Goal: Information Seeking & Learning: Find specific fact

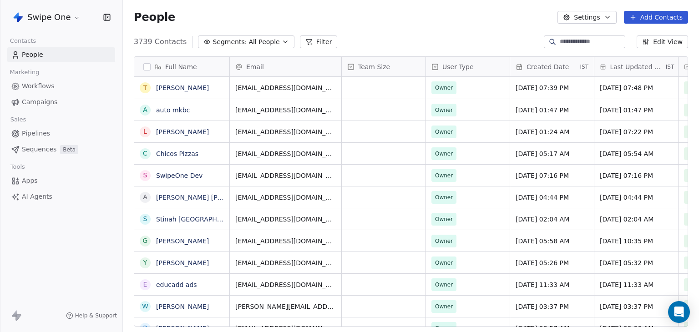
scroll to position [285, 569]
click at [53, 21] on html "Swipe One Contacts People Marketing Workflows Campaigns Sales Pipelines Sequenc…" at bounding box center [349, 166] width 699 height 332
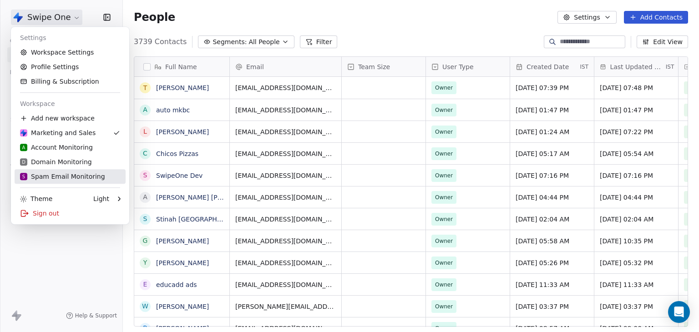
drag, startPoint x: 53, startPoint y: 176, endPoint x: 216, endPoint y: 177, distance: 162.8
click at [53, 176] on div "S Spam Email Monitoring" at bounding box center [62, 176] width 85 height 9
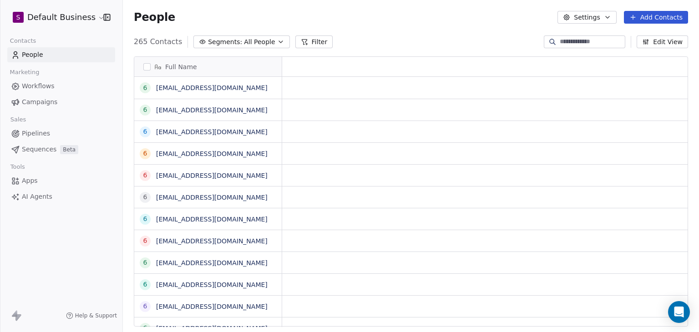
scroll to position [285, 569]
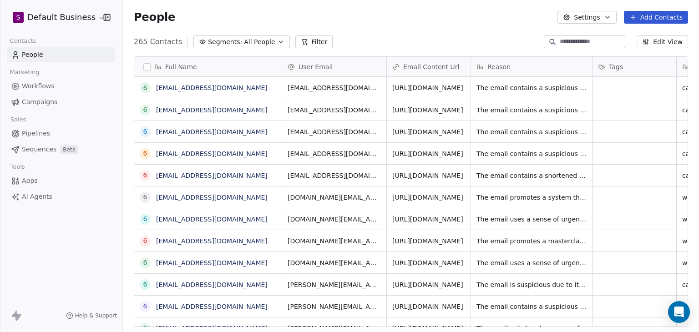
click at [318, 45] on button "Filter" at bounding box center [314, 41] width 38 height 13
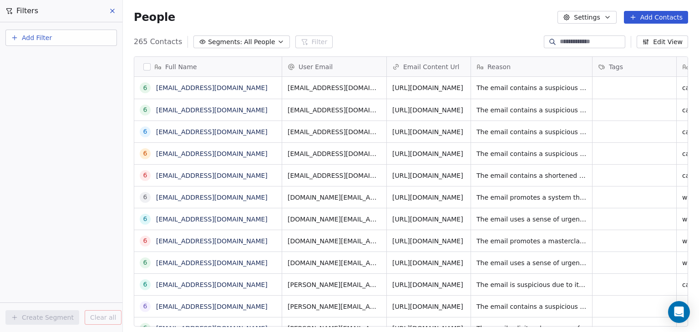
click at [48, 44] on button "Add Filter" at bounding box center [60, 38] width 111 height 16
click at [50, 56] on span "Contact properties" at bounding box center [44, 59] width 59 height 10
type input "****"
click at [41, 88] on span "User Email" at bounding box center [32, 91] width 34 height 9
click at [77, 40] on button "Add Filter" at bounding box center [60, 38] width 111 height 16
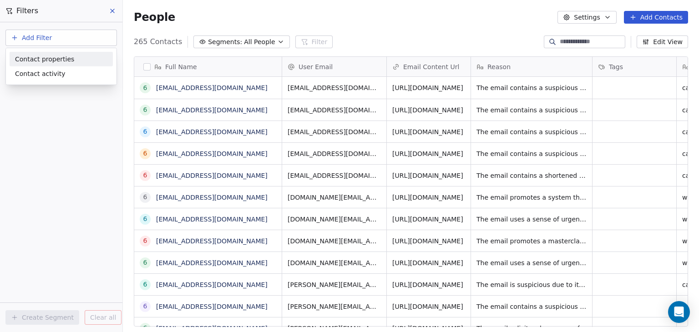
click at [78, 56] on div "Contact properties" at bounding box center [61, 59] width 92 height 10
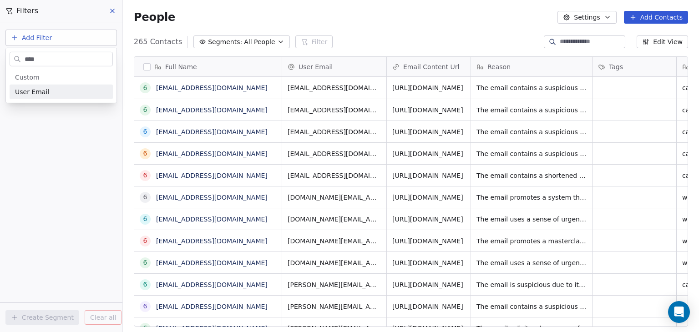
type input "****"
click at [67, 91] on div "User Email" at bounding box center [61, 91] width 92 height 9
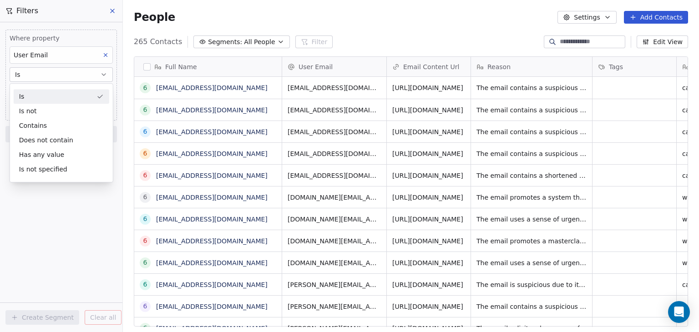
click at [69, 94] on div "Is" at bounding box center [62, 96] width 96 height 15
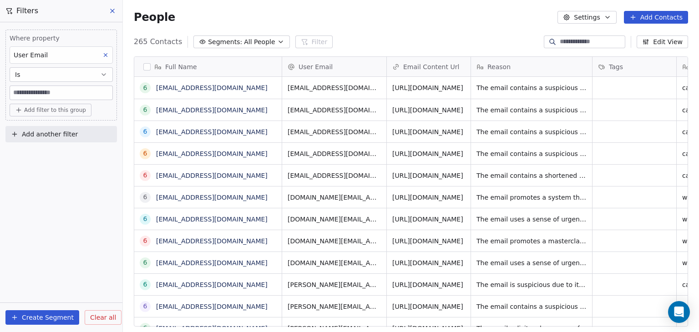
click at [78, 87] on input at bounding box center [61, 93] width 102 height 14
paste input "**********"
type input "**********"
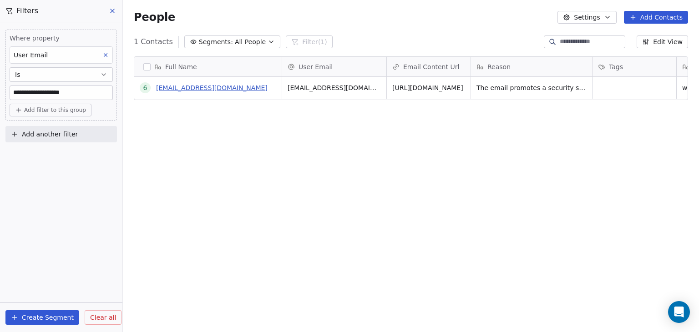
click at [220, 89] on link "680645119a28b74e2ca45a98@spam.com" at bounding box center [211, 87] width 111 height 7
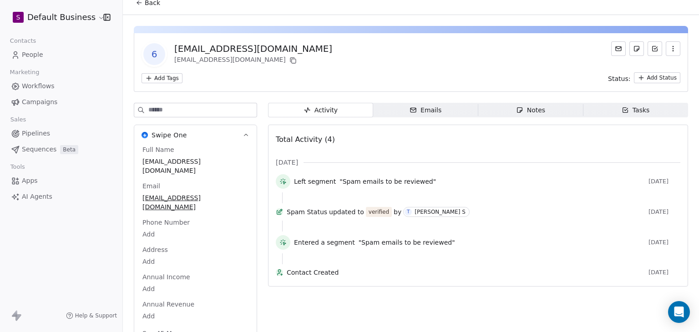
scroll to position [26, 0]
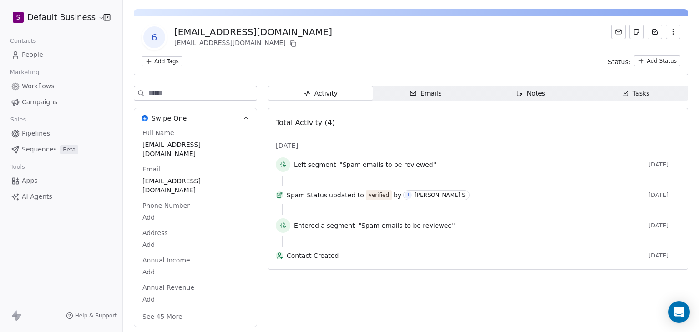
click at [172, 310] on button "See 45 More" at bounding box center [162, 316] width 51 height 16
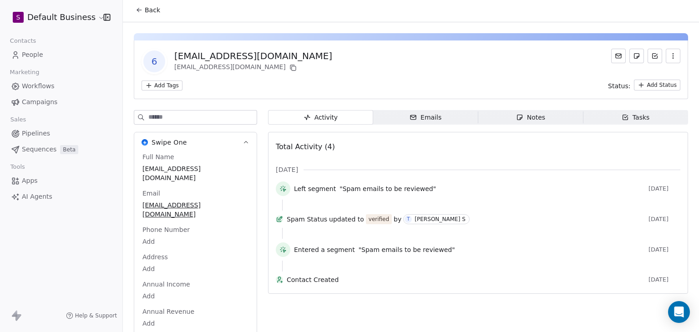
scroll to position [0, 0]
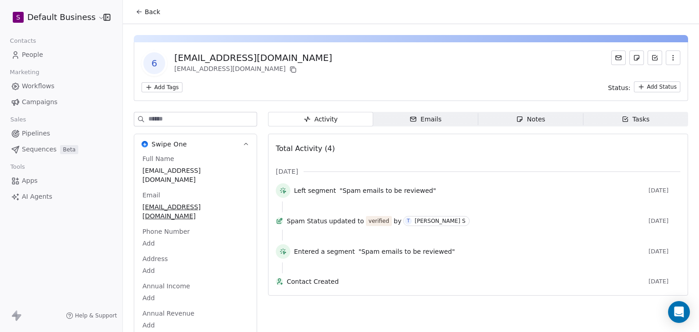
click at [411, 86] on div "Add Tags Status: Add Status" at bounding box center [410, 86] width 539 height 11
click at [152, 13] on span "Back" at bounding box center [152, 11] width 15 height 9
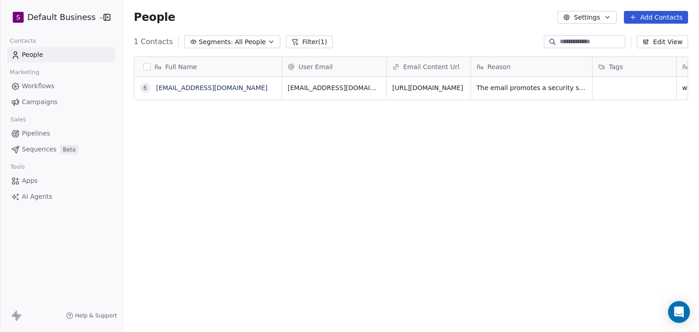
scroll to position [285, 569]
click at [297, 44] on button "Filter (1)" at bounding box center [309, 41] width 47 height 13
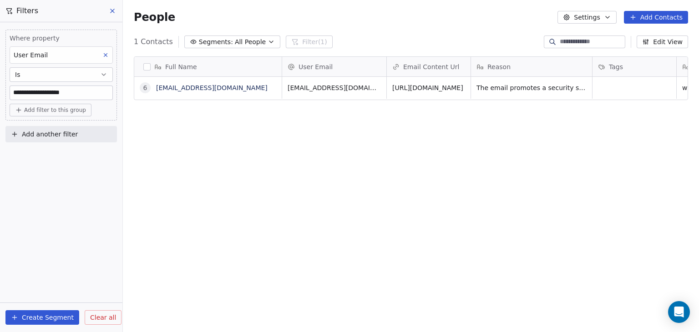
click at [111, 10] on icon at bounding box center [112, 10] width 7 height 7
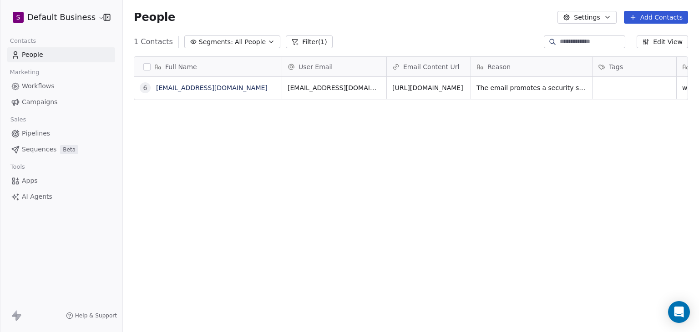
click at [287, 232] on div "Full Name 6 680645119a28b74e2ca45a98@spam.com User Email Email Content Url Reas…" at bounding box center [411, 195] width 576 height 292
click at [58, 15] on html "S Default Business Contacts People Marketing Workflows Campaigns Sales Pipeline…" at bounding box center [349, 166] width 699 height 332
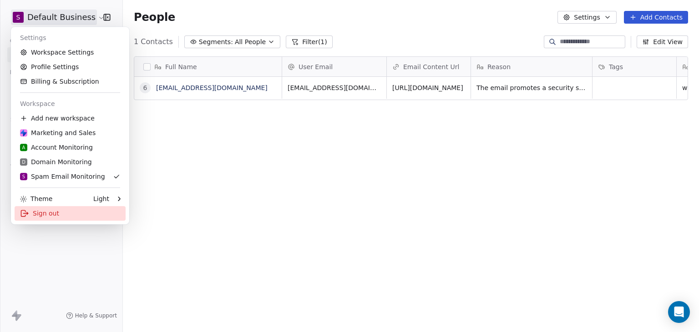
click at [46, 213] on div "Sign out" at bounding box center [70, 213] width 111 height 15
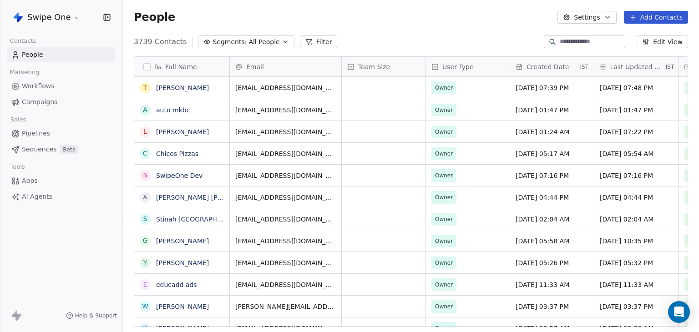
scroll to position [7, 7]
click at [59, 22] on html "Swipe One Contacts People Marketing Workflows Campaigns Sales Pipelines Sequenc…" at bounding box center [349, 166] width 699 height 332
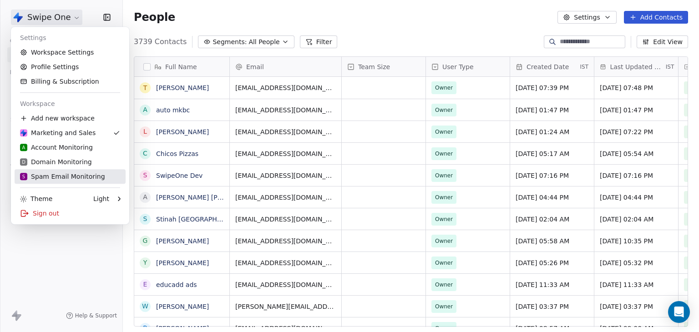
click at [44, 173] on div "S Spam Email Monitoring" at bounding box center [62, 176] width 85 height 9
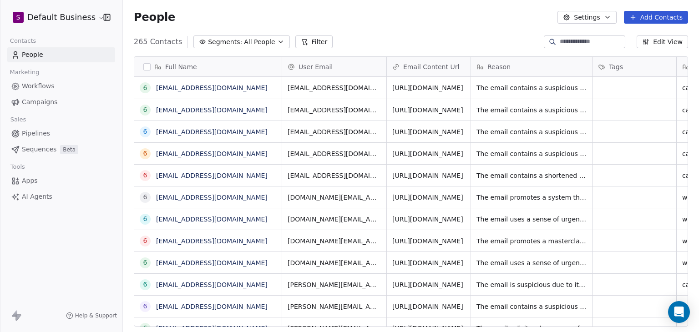
scroll to position [7, 7]
click at [69, 21] on html "S Default Business Contacts People Marketing Workflows Campaigns Sales Pipeline…" at bounding box center [349, 166] width 699 height 332
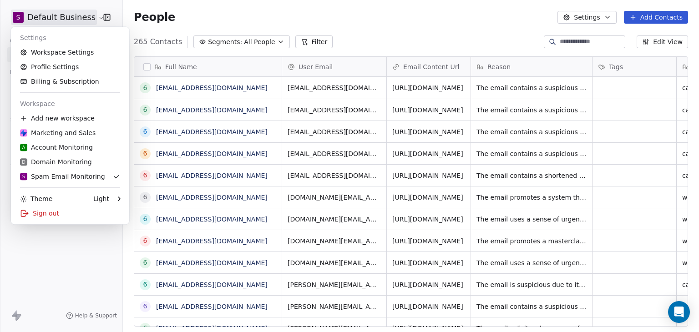
click at [176, 18] on html "S Default Business Contacts People Marketing Workflows Campaigns Sales Pipeline…" at bounding box center [349, 166] width 699 height 332
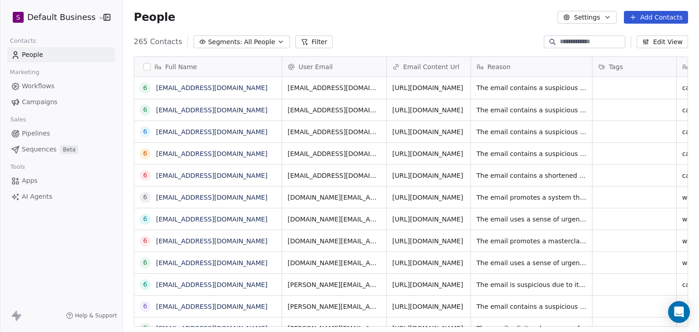
click at [318, 40] on button "Filter" at bounding box center [314, 41] width 38 height 13
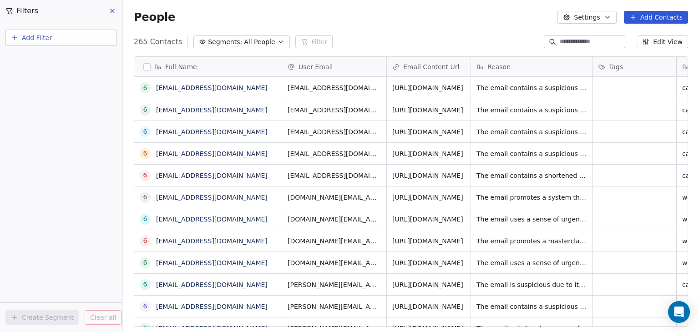
click at [73, 41] on button "Add Filter" at bounding box center [60, 38] width 111 height 16
click at [66, 55] on span "Contact properties" at bounding box center [44, 59] width 59 height 10
type input "****"
click at [37, 91] on span "User Email" at bounding box center [32, 91] width 34 height 9
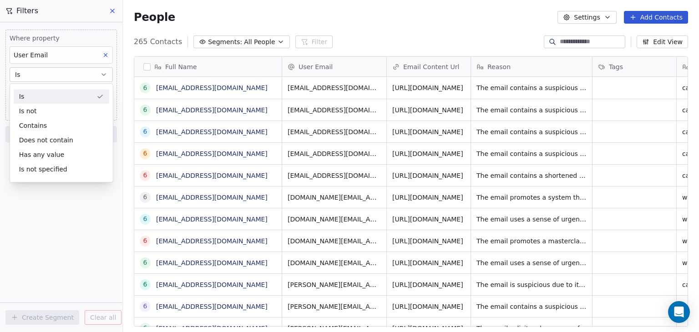
click at [40, 97] on div "Is" at bounding box center [62, 96] width 96 height 15
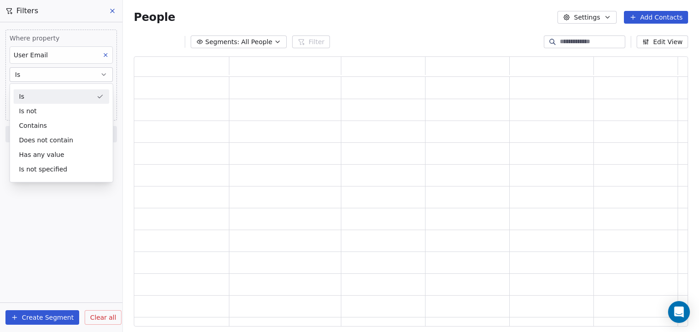
scroll to position [263, 547]
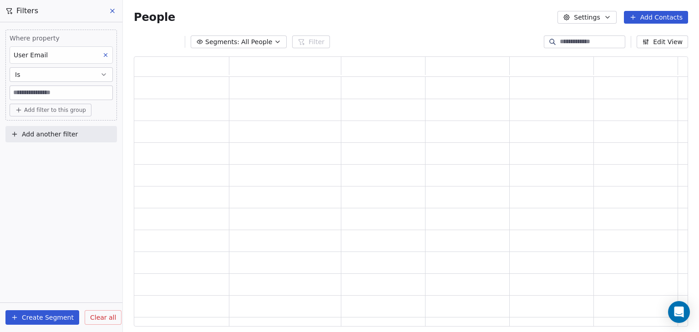
click at [41, 91] on input at bounding box center [61, 93] width 102 height 14
paste input "**********"
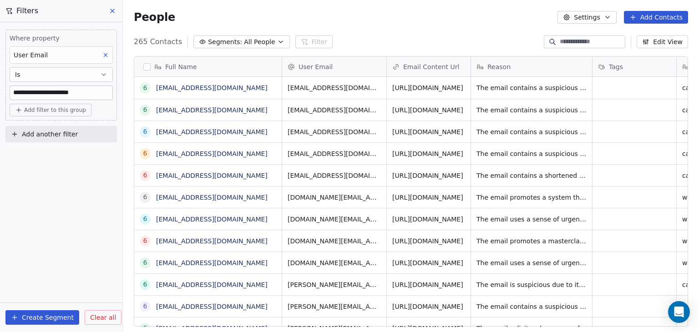
scroll to position [285, 569]
type input "**********"
click at [97, 93] on input "**********" at bounding box center [61, 93] width 102 height 14
paste input "**********"
type input "**********"
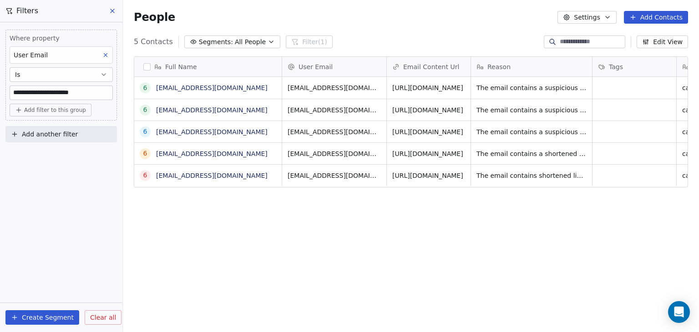
click at [91, 199] on div "**********" at bounding box center [61, 177] width 122 height 310
click at [226, 208] on div "Full Name 6 6896e03e93e9de4cf449fd06@spam.com 6 6896295493e9de4cf436484c@spam.c…" at bounding box center [411, 195] width 576 height 292
click at [207, 84] on link "[EMAIL_ADDRESS][DOMAIN_NAME]" at bounding box center [211, 87] width 111 height 7
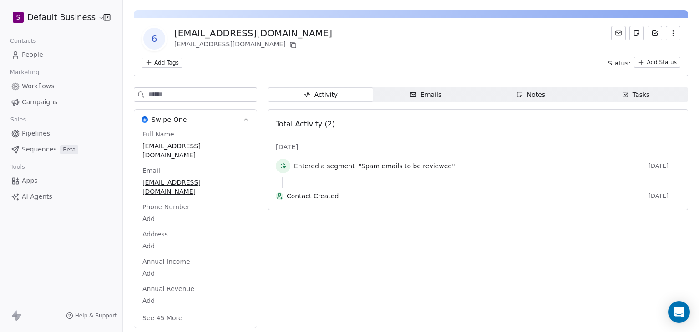
scroll to position [26, 0]
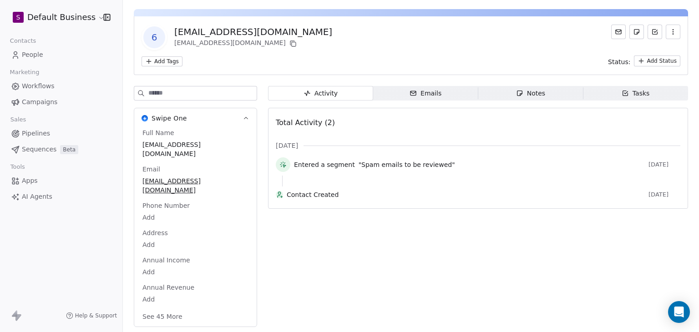
click at [162, 314] on button "See 45 More" at bounding box center [162, 316] width 51 height 16
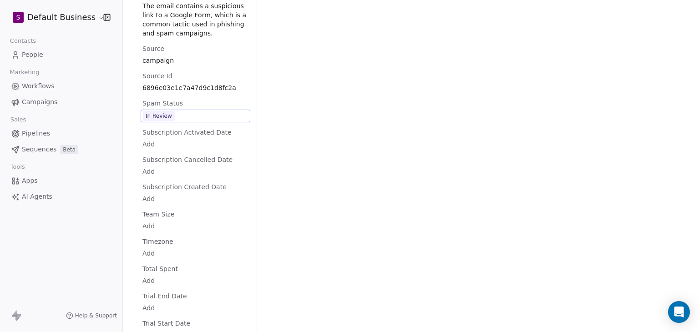
scroll to position [1098, 0]
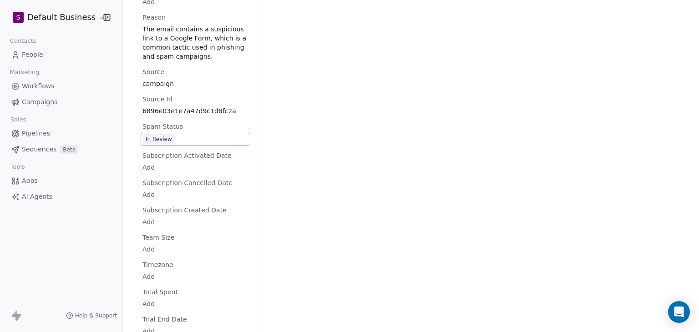
click at [183, 144] on span "In Review" at bounding box center [195, 139] width 105 height 10
click at [162, 131] on span "Spam Status" at bounding box center [163, 126] width 44 height 9
click at [188, 144] on span "In Review" at bounding box center [195, 139] width 105 height 10
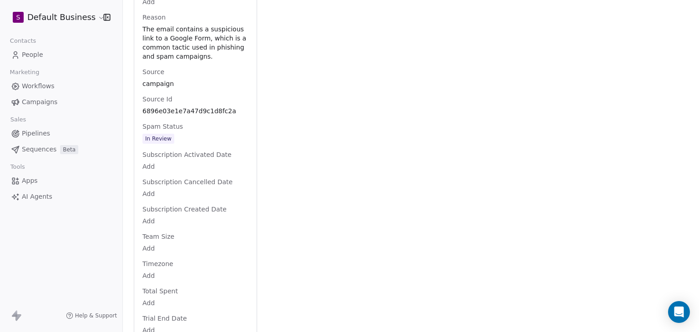
click at [180, 172] on div "Subscription Activated Date Add" at bounding box center [196, 161] width 110 height 22
click at [145, 192] on html "S Default Business Contacts People Marketing Workflows Campaigns Sales Pipeline…" at bounding box center [349, 166] width 699 height 332
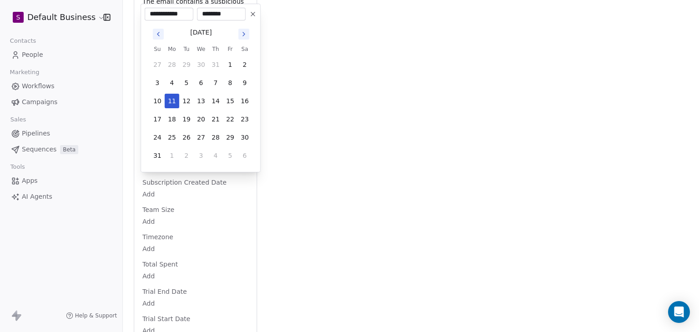
click at [371, 192] on html "S Default Business Contacts People Marketing Workflows Campaigns Sales Pipeline…" at bounding box center [349, 166] width 699 height 332
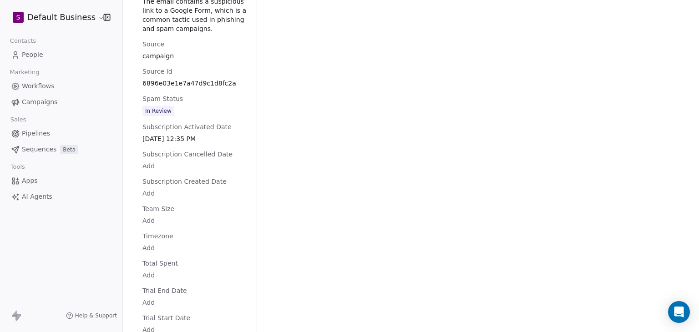
click at [181, 144] on div "Aug 11, 2025 12:35 PM" at bounding box center [196, 138] width 110 height 11
click at [181, 145] on div "Aug 11, 2025 12:35 PM" at bounding box center [196, 139] width 110 height 12
click at [181, 144] on span "Aug 11, 2025 12:35 PM" at bounding box center [195, 139] width 105 height 9
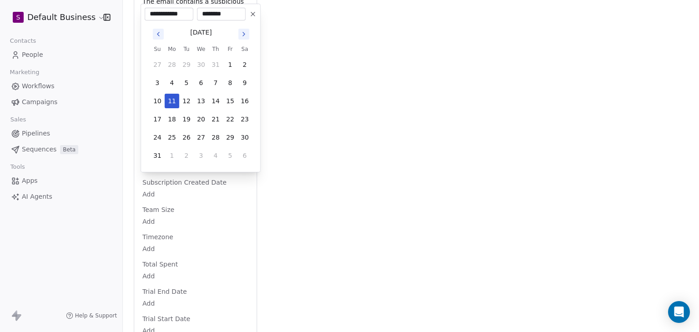
click at [253, 16] on icon at bounding box center [252, 13] width 7 height 7
type input "**********"
type input "********"
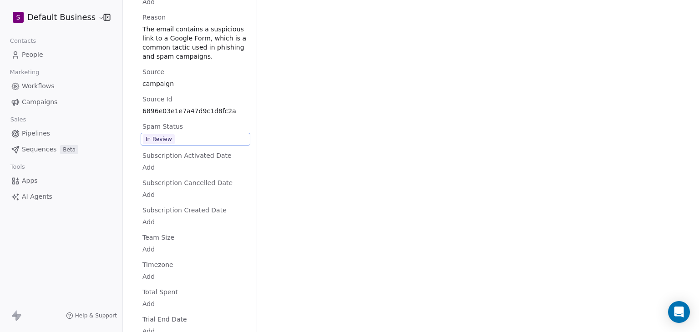
click at [161, 144] on div "In Review" at bounding box center [159, 139] width 26 height 9
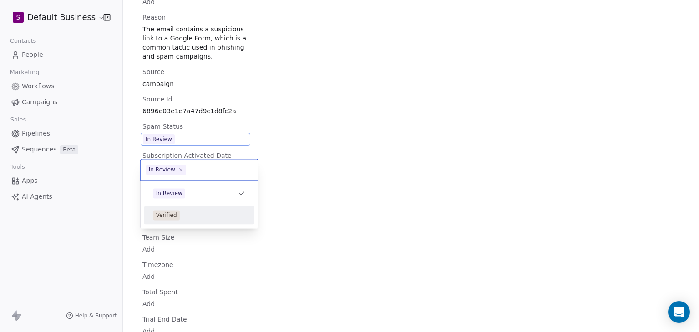
click at [198, 217] on div "Verified" at bounding box center [199, 215] width 92 height 10
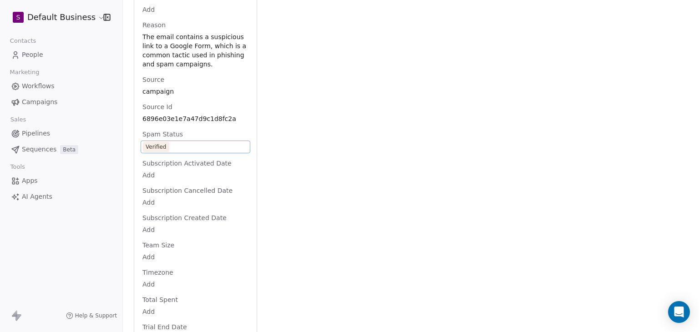
scroll to position [1092, 0]
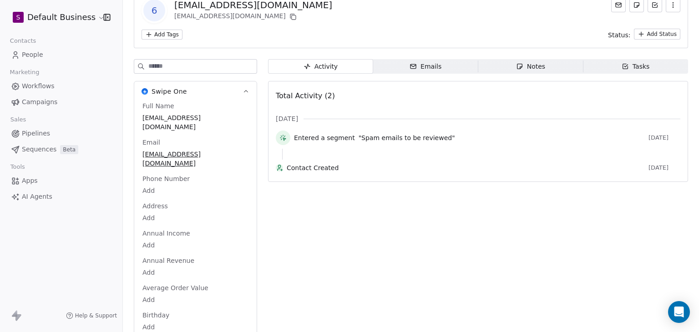
scroll to position [0, 0]
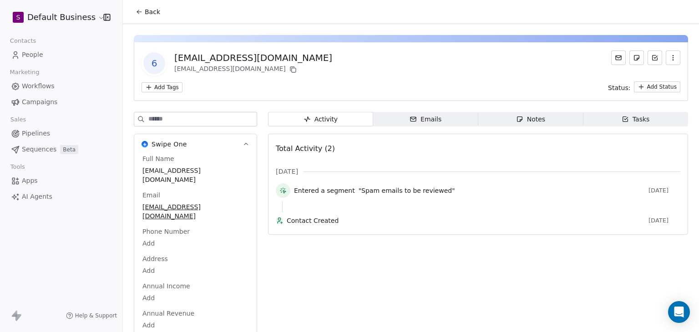
click at [147, 11] on span "Back" at bounding box center [152, 11] width 15 height 9
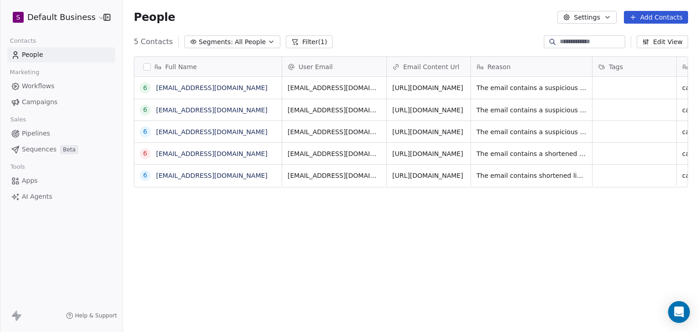
scroll to position [285, 569]
click at [209, 109] on link "6896295493e9de4cf436484c@spam.com" at bounding box center [211, 109] width 111 height 7
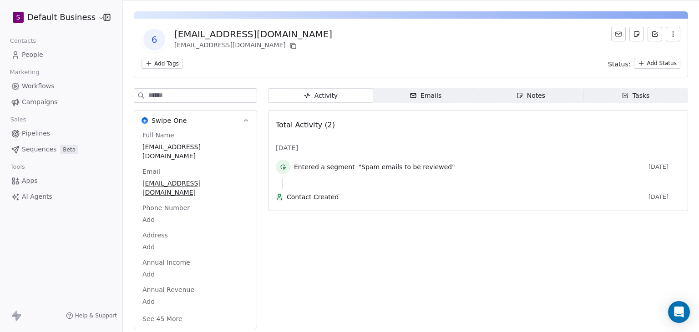
scroll to position [26, 0]
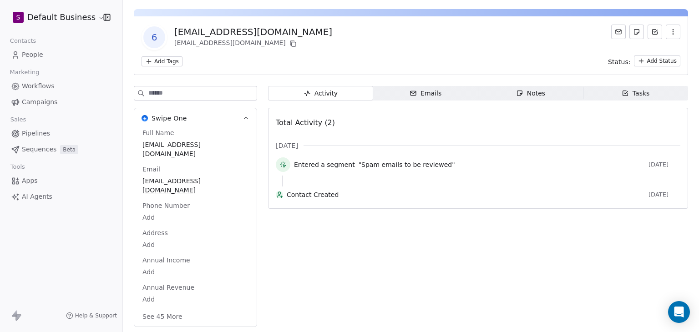
click at [176, 313] on button "See 45 More" at bounding box center [162, 316] width 51 height 16
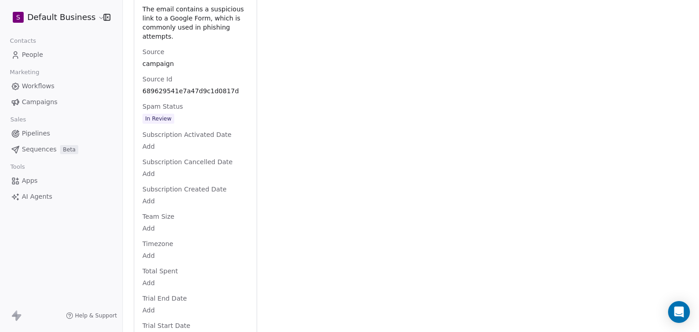
scroll to position [1098, 0]
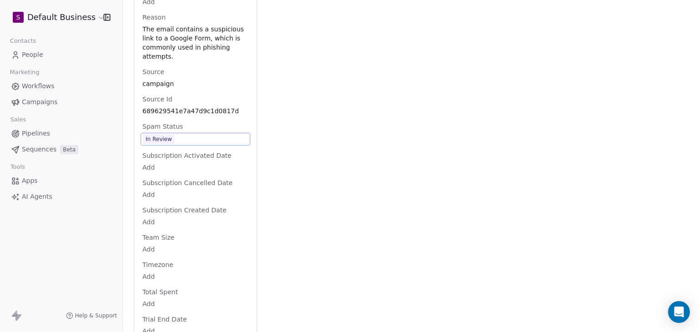
click at [186, 144] on span "In Review" at bounding box center [195, 139] width 105 height 10
click at [186, 146] on div "Spam Status In Review" at bounding box center [196, 134] width 110 height 24
click at [191, 116] on div "Source Id 689629541e7a47d9c1d0817d" at bounding box center [196, 106] width 110 height 22
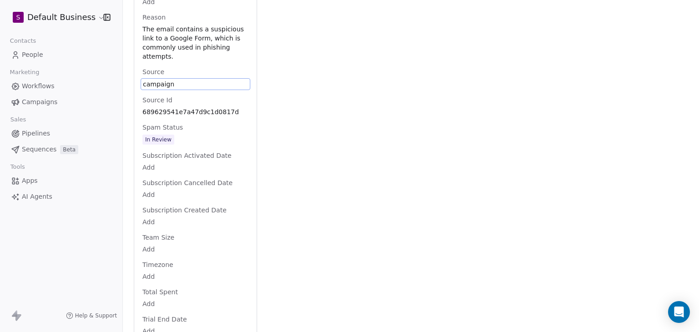
scroll to position [1042, 0]
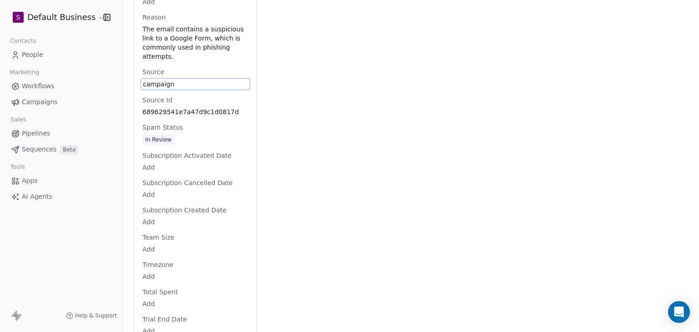
click at [166, 144] on div "In Review" at bounding box center [159, 139] width 26 height 9
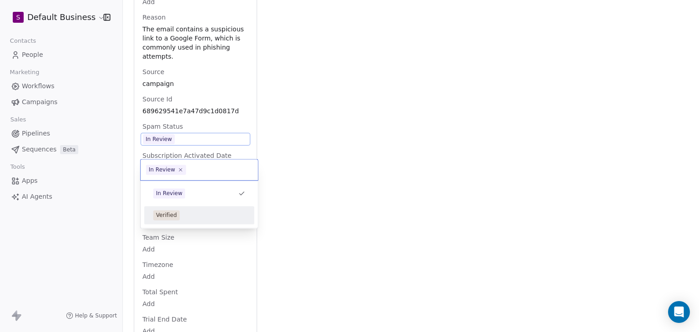
click at [181, 217] on div "Verified" at bounding box center [199, 215] width 92 height 10
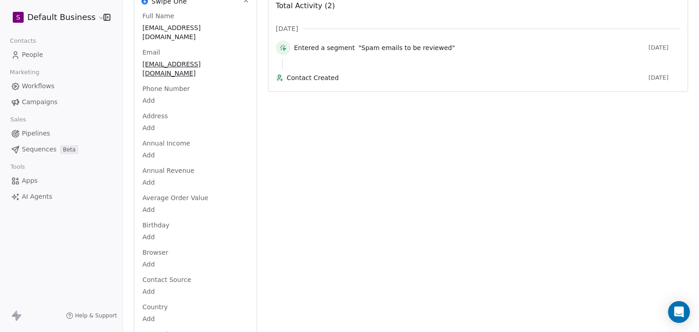
scroll to position [0, 0]
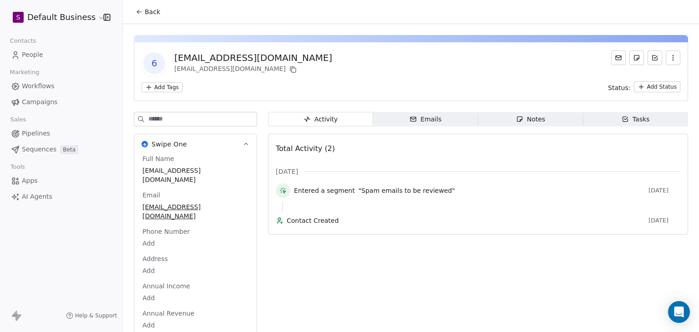
click at [147, 18] on button "Back" at bounding box center [147, 12] width 35 height 16
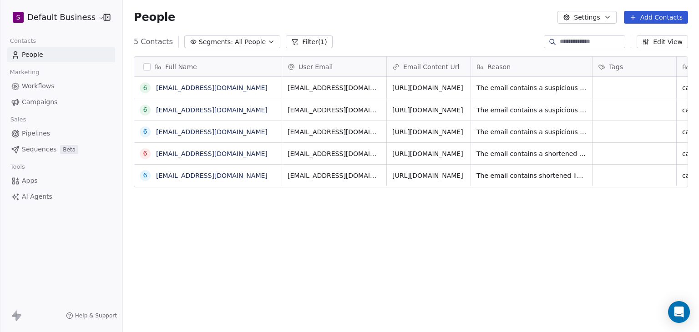
scroll to position [285, 569]
click at [238, 86] on link "6896e03e93e9de4cf449fd06@spam.com" at bounding box center [211, 87] width 111 height 7
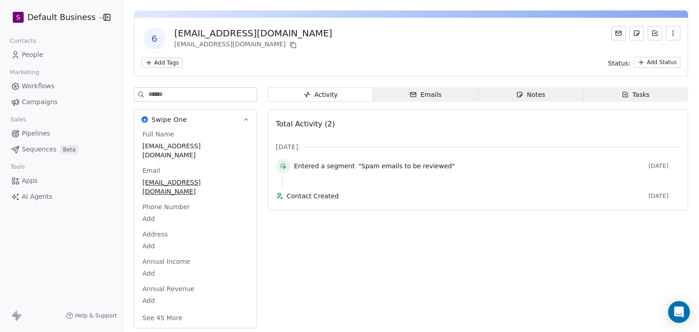
scroll to position [26, 0]
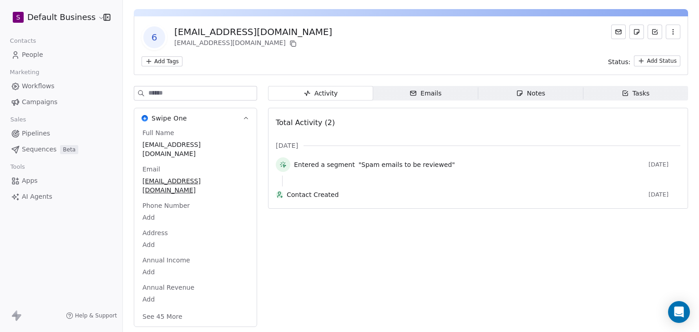
click at [147, 313] on button "See 45 More" at bounding box center [162, 316] width 51 height 16
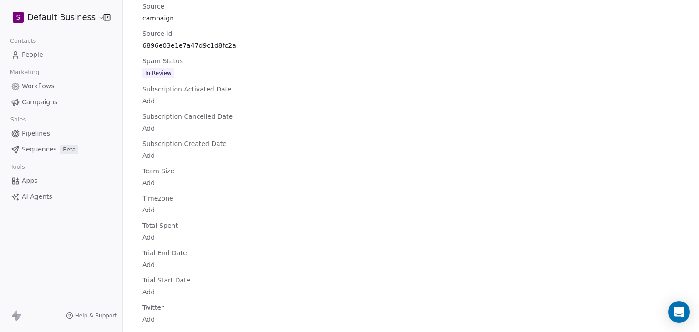
scroll to position [1098, 0]
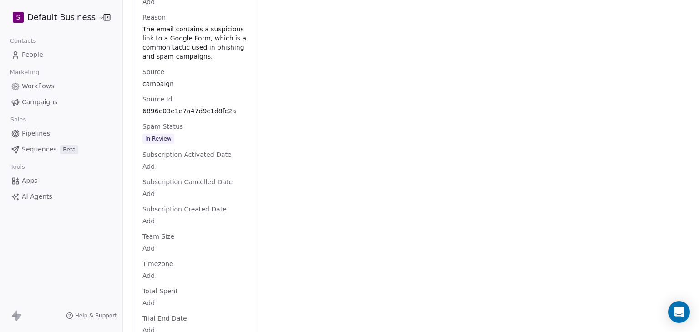
click at [187, 144] on span "In Review" at bounding box center [195, 139] width 105 height 10
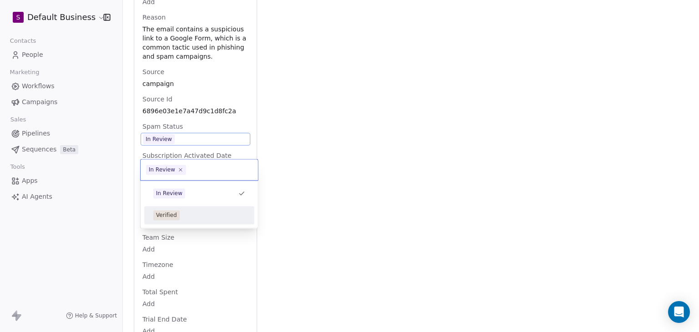
click at [183, 213] on div "Verified" at bounding box center [199, 215] width 92 height 10
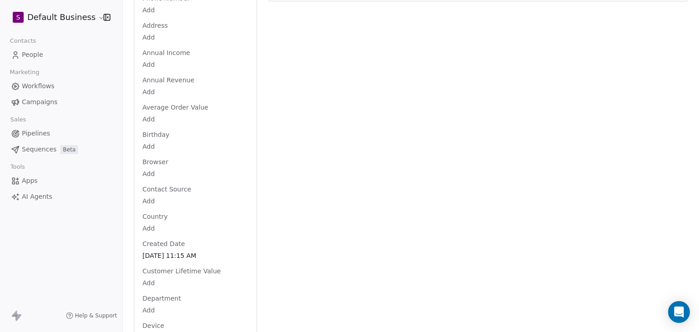
scroll to position [0, 0]
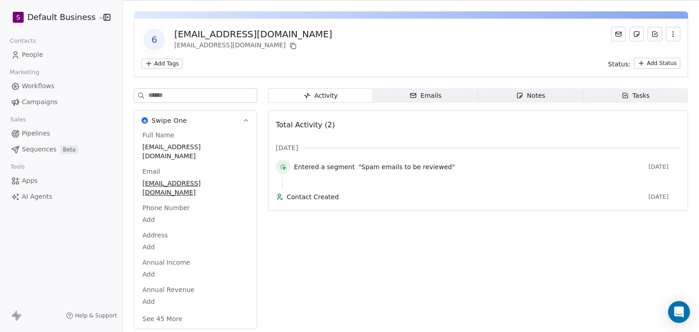
scroll to position [26, 0]
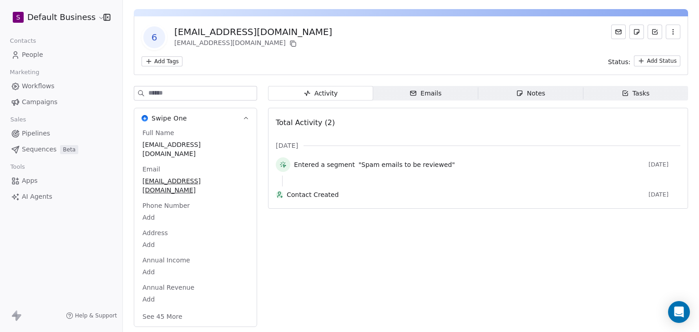
click at [171, 309] on button "See 45 More" at bounding box center [162, 316] width 51 height 16
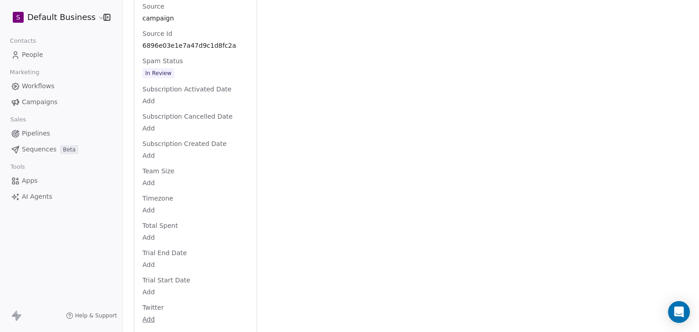
scroll to position [1098, 0]
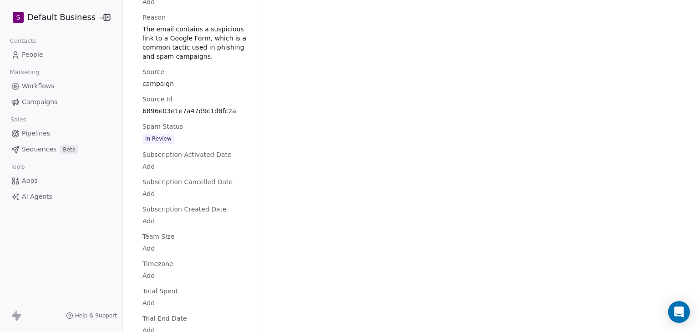
click at [181, 144] on span "In Review" at bounding box center [195, 139] width 105 height 10
click at [182, 144] on span "In Review" at bounding box center [195, 139] width 105 height 10
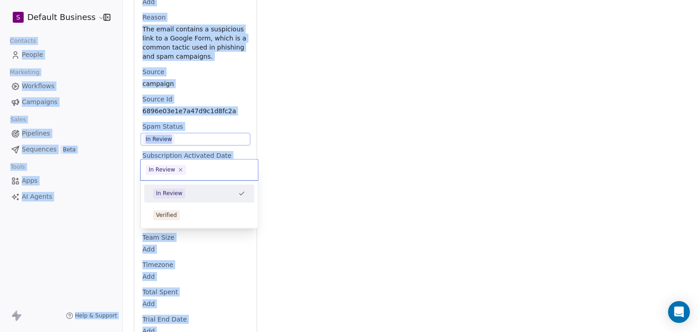
click at [182, 166] on span "In Review" at bounding box center [166, 170] width 40 height 10
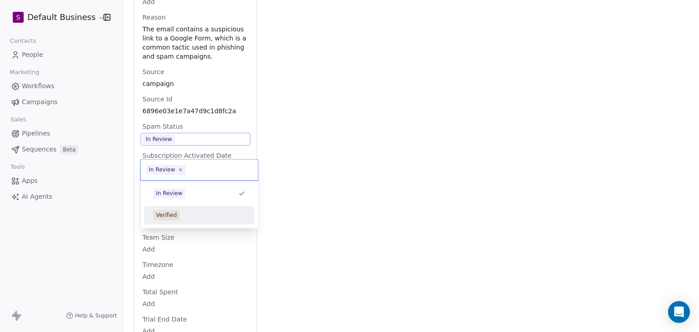
click at [182, 210] on div "Verified" at bounding box center [199, 215] width 92 height 10
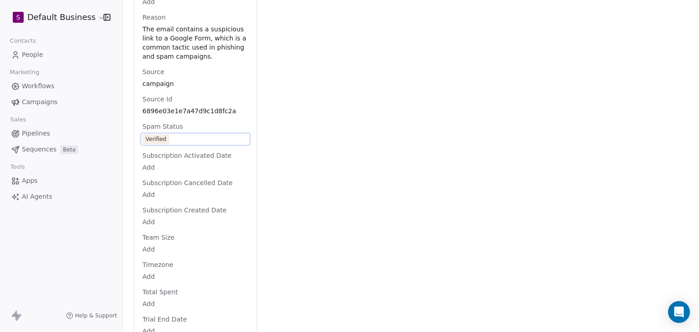
click at [193, 144] on span "Verified" at bounding box center [195, 139] width 105 height 10
click at [192, 144] on span "Verified" at bounding box center [195, 139] width 105 height 10
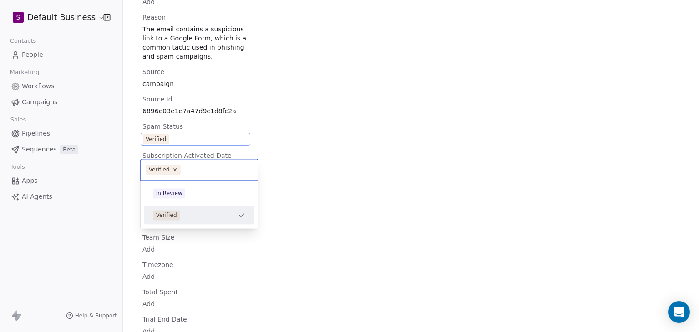
click at [189, 214] on div "Verified" at bounding box center [193, 215] width 81 height 10
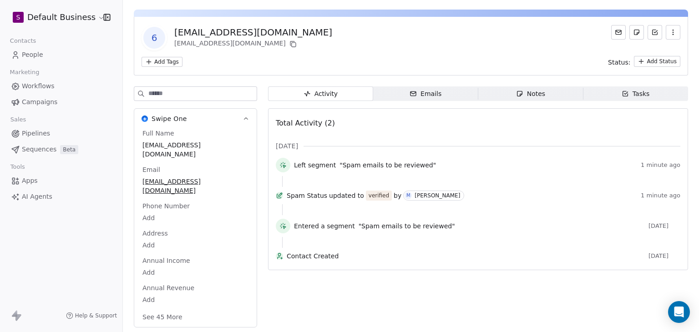
scroll to position [26, 0]
click at [171, 314] on button "See 45 More" at bounding box center [162, 316] width 51 height 16
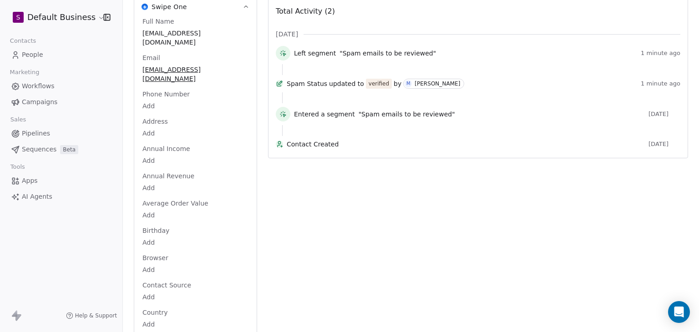
scroll to position [0, 0]
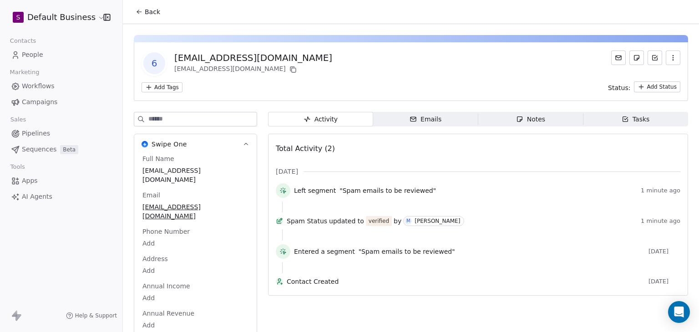
click at [148, 15] on span "Back" at bounding box center [152, 11] width 15 height 9
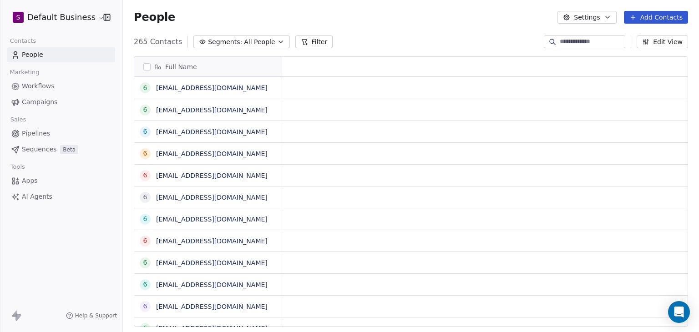
scroll to position [285, 569]
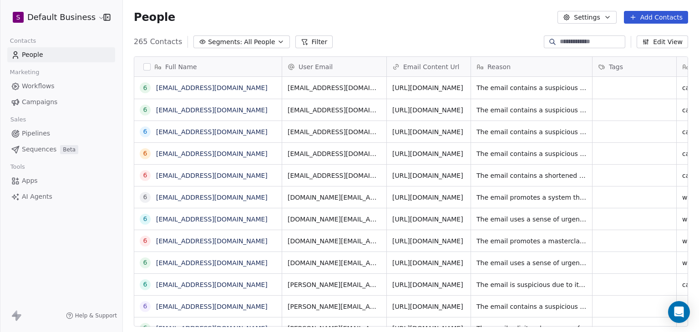
click at [301, 41] on icon at bounding box center [304, 41] width 7 height 7
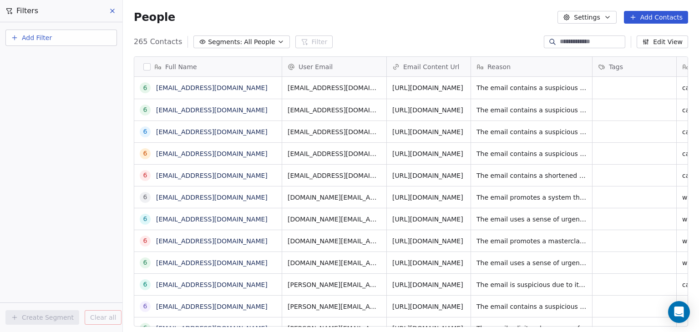
click at [85, 39] on button "Add Filter" at bounding box center [60, 38] width 111 height 16
click at [56, 59] on span "Contact properties" at bounding box center [44, 59] width 59 height 10
type input "****"
click at [44, 93] on span "User Email" at bounding box center [32, 91] width 34 height 9
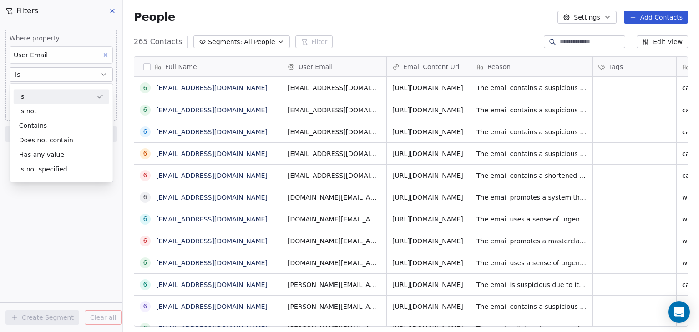
click at [51, 90] on div "Is" at bounding box center [62, 96] width 96 height 15
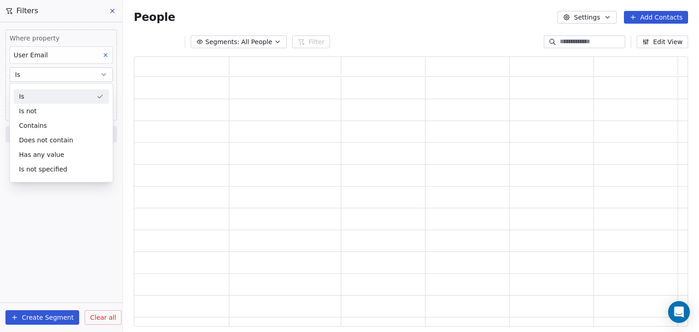
scroll to position [263, 547]
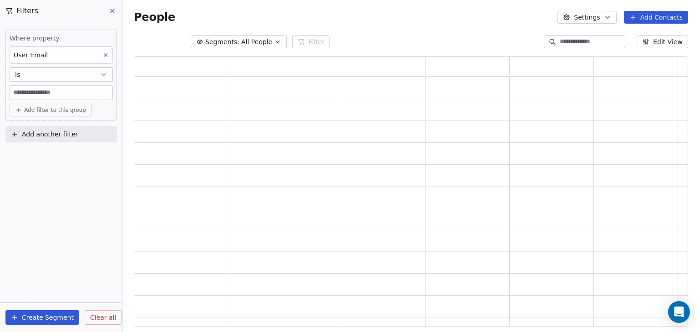
click at [55, 90] on input at bounding box center [61, 93] width 102 height 14
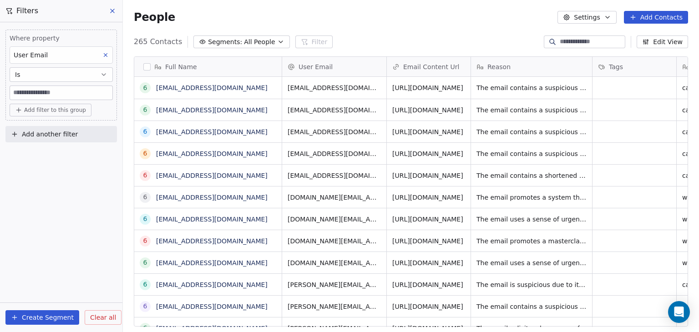
scroll to position [285, 569]
paste input "**********"
type input "**********"
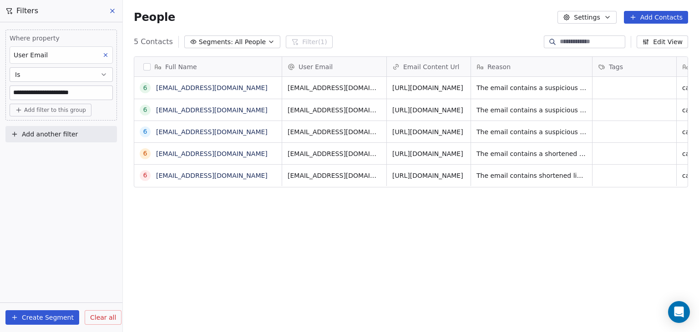
click at [84, 237] on div "**********" at bounding box center [61, 177] width 122 height 310
click at [96, 93] on input "**********" at bounding box center [61, 93] width 102 height 14
click at [106, 54] on icon at bounding box center [105, 55] width 3 height 3
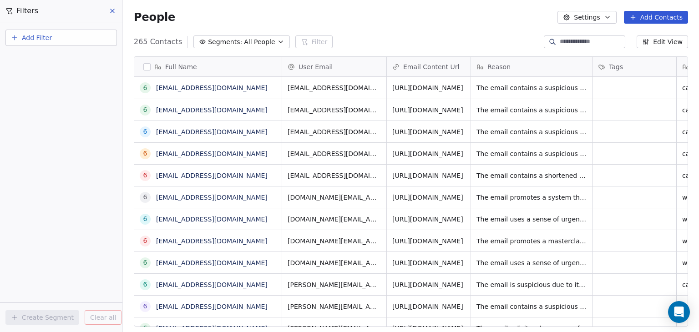
click at [60, 44] on button "Add Filter" at bounding box center [60, 38] width 111 height 16
click at [51, 60] on span "Contact properties" at bounding box center [44, 59] width 59 height 10
type input "****"
click at [31, 91] on span "User Email" at bounding box center [32, 91] width 34 height 9
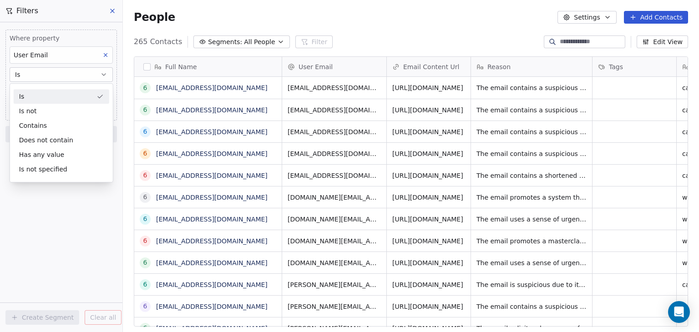
click at [50, 91] on div "Is" at bounding box center [62, 96] width 96 height 15
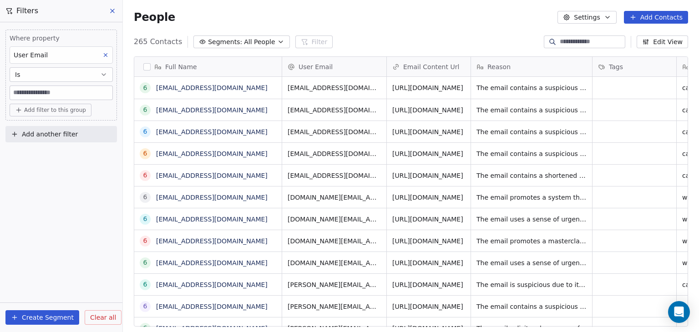
click at [51, 89] on input at bounding box center [61, 93] width 102 height 14
paste input "**********"
type input "**********"
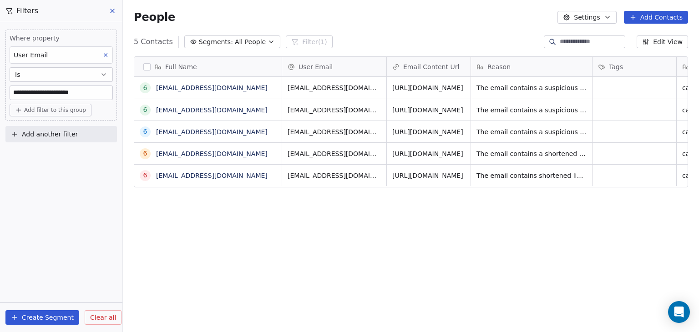
drag, startPoint x: 213, startPoint y: 131, endPoint x: 188, endPoint y: 225, distance: 96.5
click at [188, 235] on div "Full Name 6 6896e03e93e9de4cf449fd06@spam.com 6 6896295493e9de4cf436484c@spam.c…" at bounding box center [411, 195] width 576 height 292
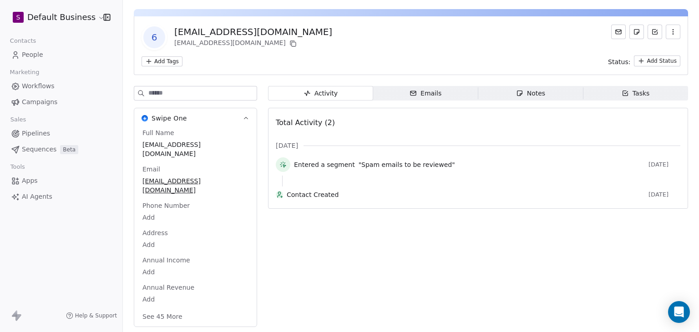
click at [162, 317] on button "See 45 More" at bounding box center [162, 316] width 51 height 16
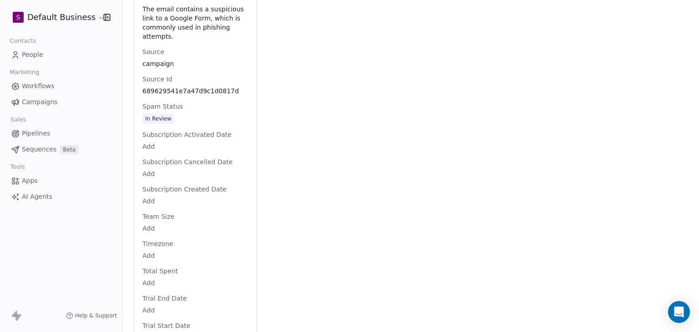
scroll to position [1098, 0]
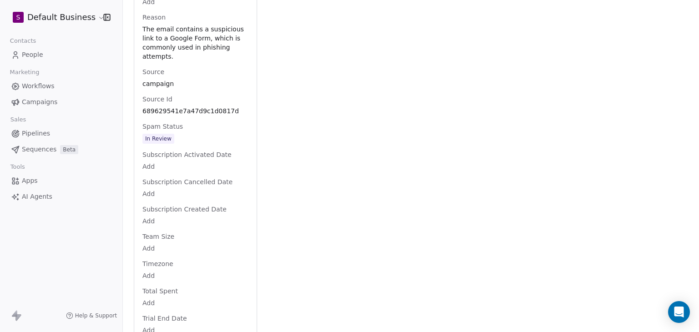
click at [177, 144] on span "In Review" at bounding box center [195, 139] width 105 height 10
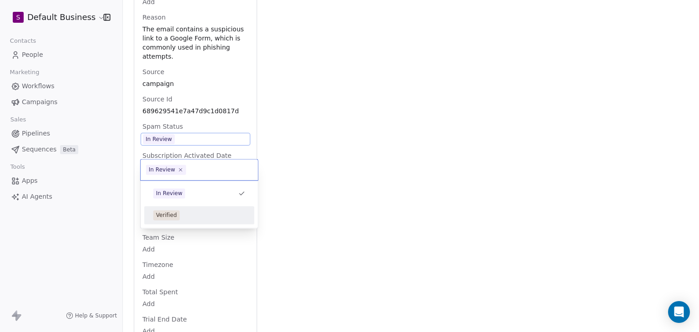
click at [173, 214] on div "Verified" at bounding box center [166, 215] width 21 height 8
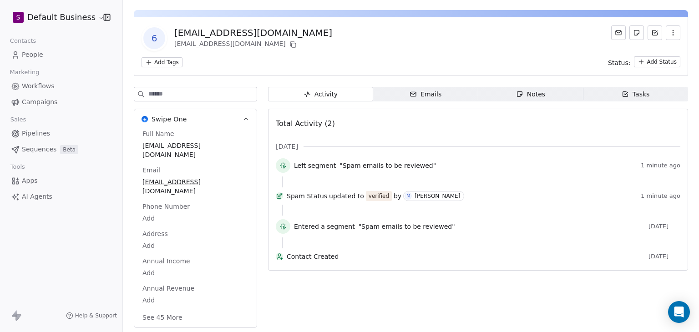
scroll to position [26, 0]
click at [164, 315] on button "See 45 More" at bounding box center [162, 316] width 51 height 16
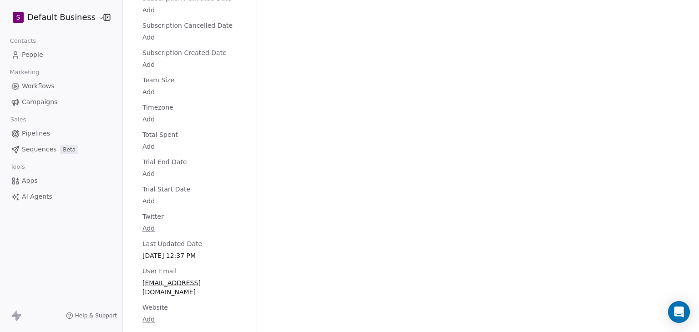
scroll to position [0, 0]
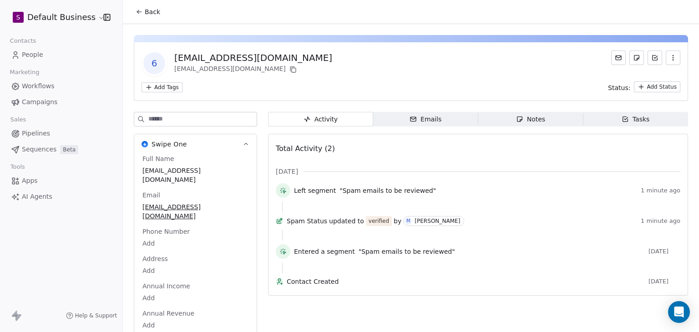
click at [409, 46] on div "6 [EMAIL_ADDRESS][DOMAIN_NAME] [EMAIL_ADDRESS][DOMAIN_NAME] Add Tags Status: Ad…" at bounding box center [411, 71] width 554 height 59
click at [152, 15] on span "Back" at bounding box center [152, 11] width 15 height 9
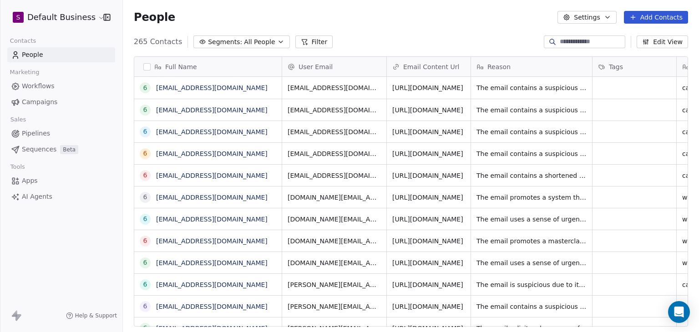
scroll to position [285, 569]
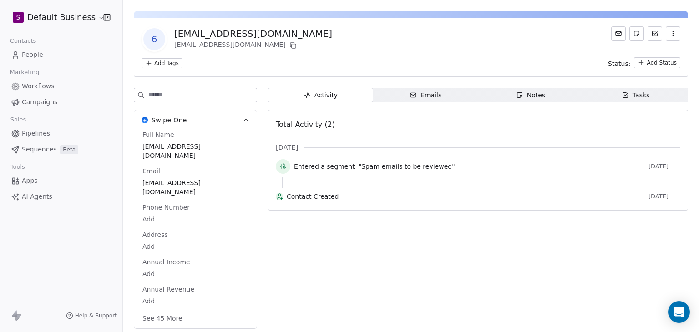
scroll to position [26, 0]
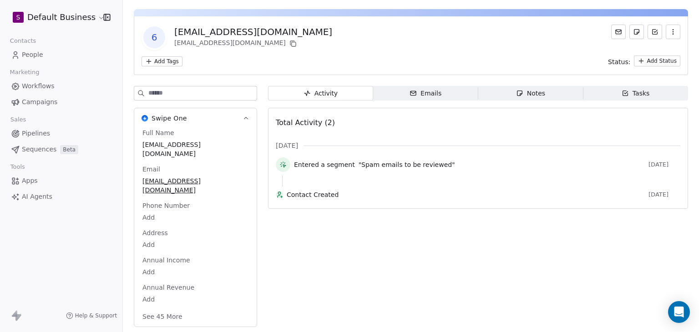
click at [161, 322] on button "See 45 More" at bounding box center [162, 316] width 51 height 16
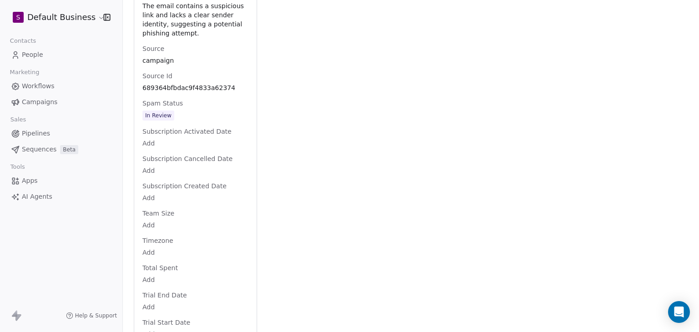
scroll to position [1098, 0]
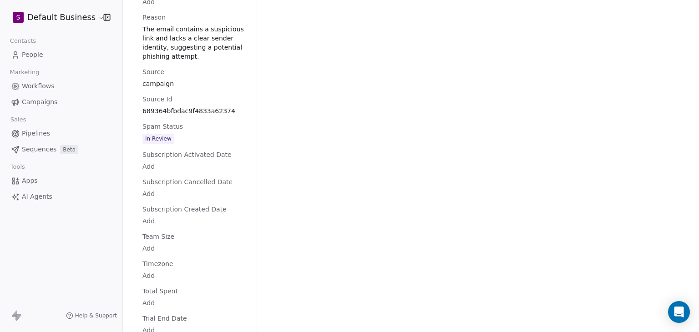
click at [181, 144] on span "In Review" at bounding box center [195, 139] width 105 height 10
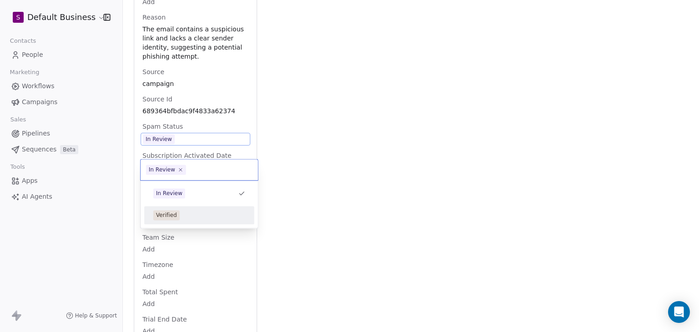
click at [176, 215] on span "Verified" at bounding box center [166, 215] width 26 height 10
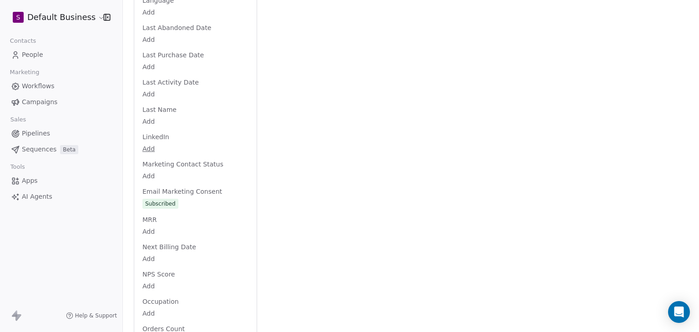
scroll to position [0, 0]
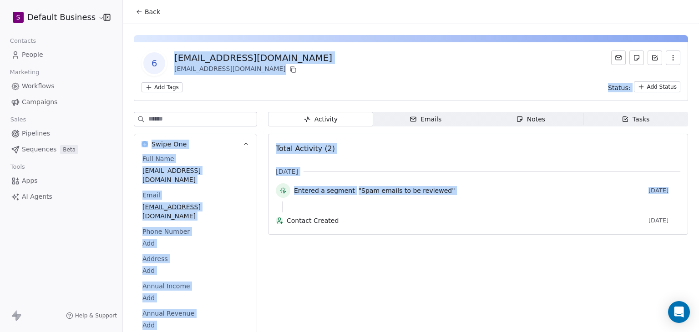
drag, startPoint x: 698, startPoint y: 243, endPoint x: 698, endPoint y: 28, distance: 214.7
click at [698, 28] on div "Back 6 [EMAIL_ADDRESS][DOMAIN_NAME] [EMAIL_ADDRESS][DOMAIN_NAME] Add Tags Statu…" at bounding box center [411, 166] width 576 height 332
click at [444, 70] on div "6 [EMAIL_ADDRESS][DOMAIN_NAME] [EMAIL_ADDRESS][DOMAIN_NAME]" at bounding box center [410, 62] width 539 height 25
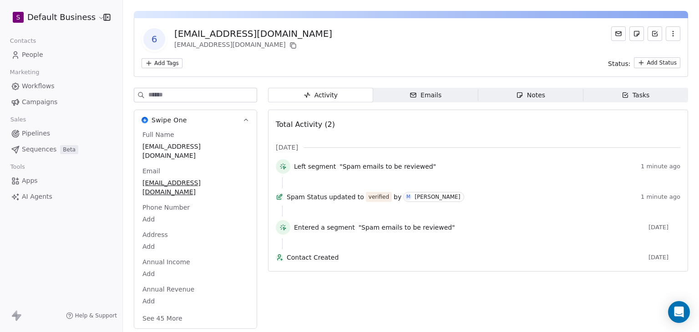
scroll to position [26, 0]
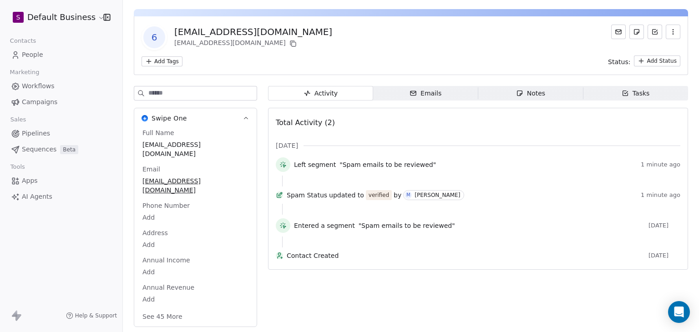
click at [167, 317] on button "See 45 More" at bounding box center [162, 316] width 51 height 16
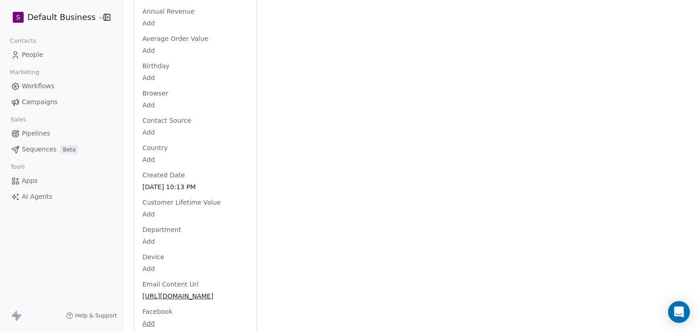
scroll to position [0, 0]
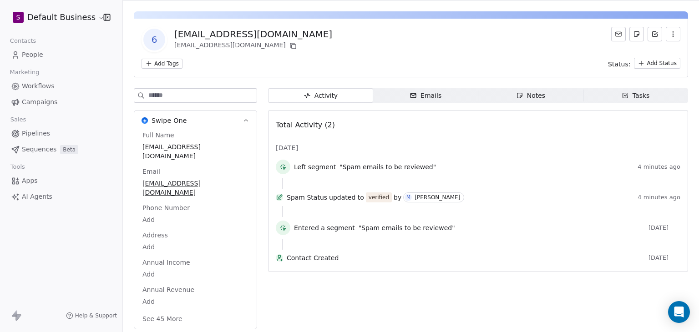
scroll to position [26, 0]
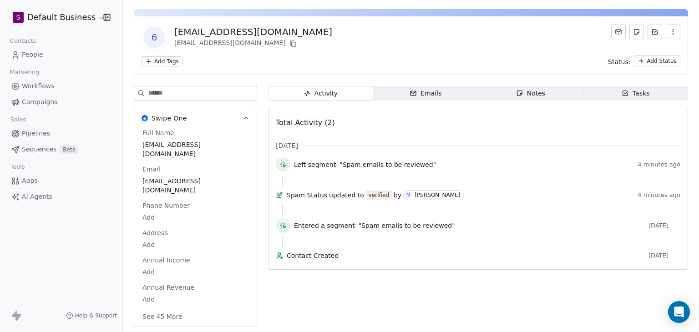
click at [166, 312] on button "See 45 More" at bounding box center [162, 316] width 51 height 16
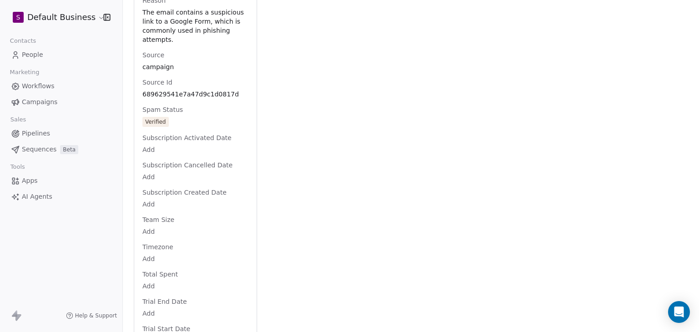
scroll to position [1118, 0]
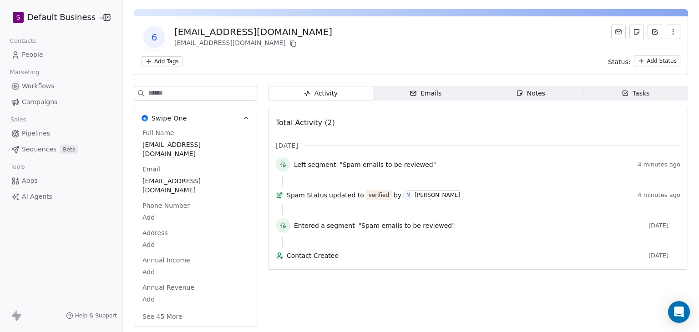
click at [148, 316] on button "See 45 More" at bounding box center [162, 316] width 51 height 16
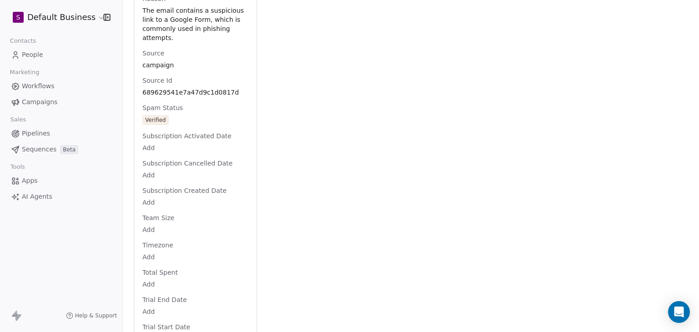
scroll to position [1118, 0]
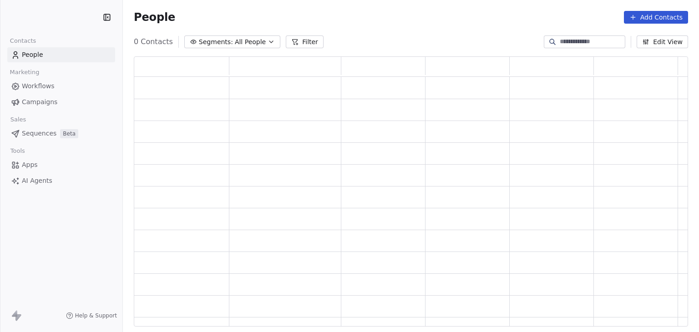
scroll to position [263, 547]
